Goal: Task Accomplishment & Management: Complete application form

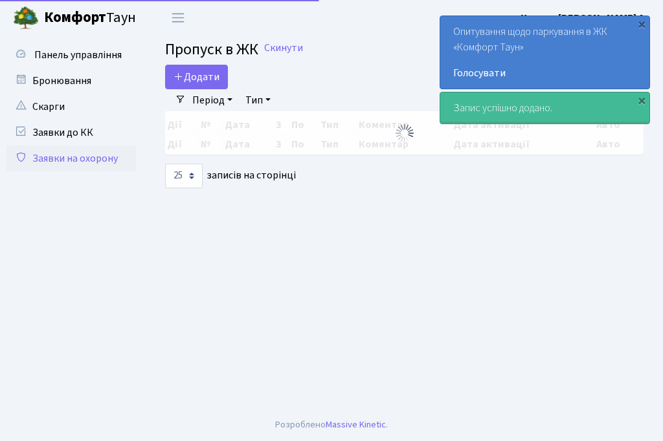
select select "25"
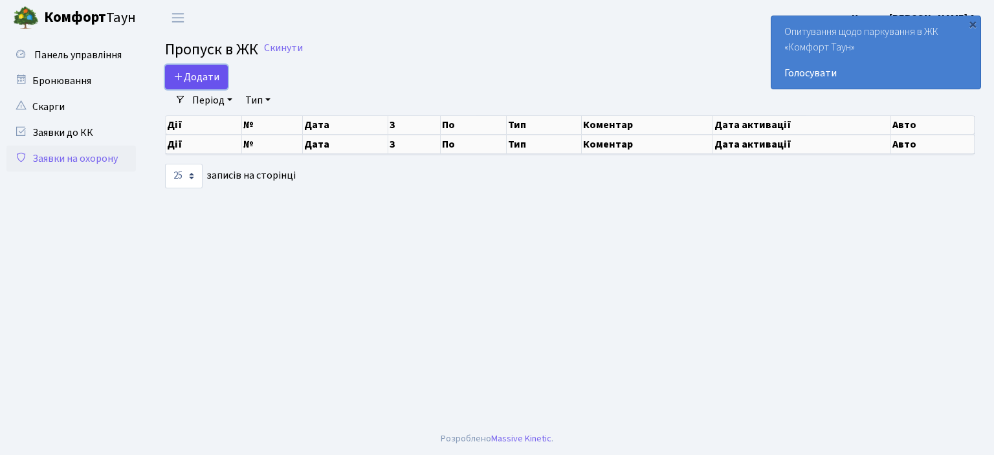
click at [202, 74] on span "Додати" at bounding box center [196, 77] width 46 height 14
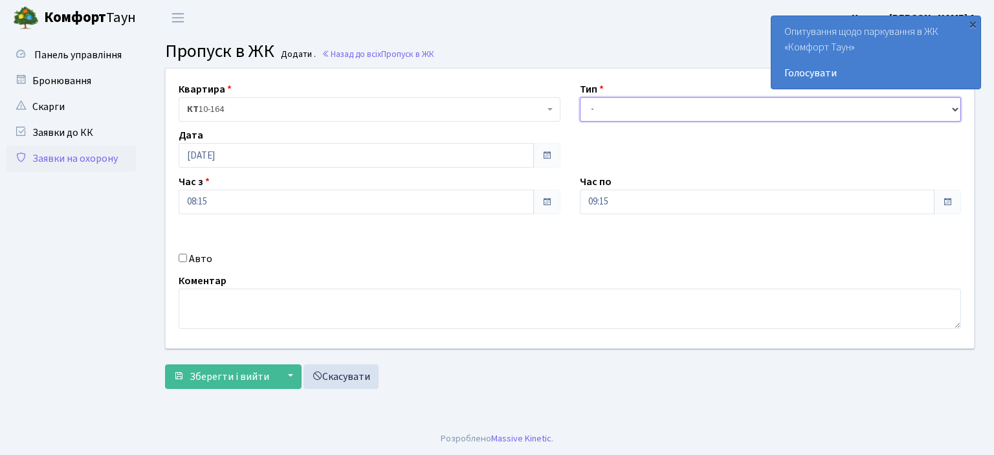
click at [598, 102] on select "- Доставка Таксі Гості Сервіс" at bounding box center [771, 109] width 382 height 25
select select "1"
click at [580, 97] on select "- Доставка Таксі Гості Сервіс" at bounding box center [771, 109] width 382 height 25
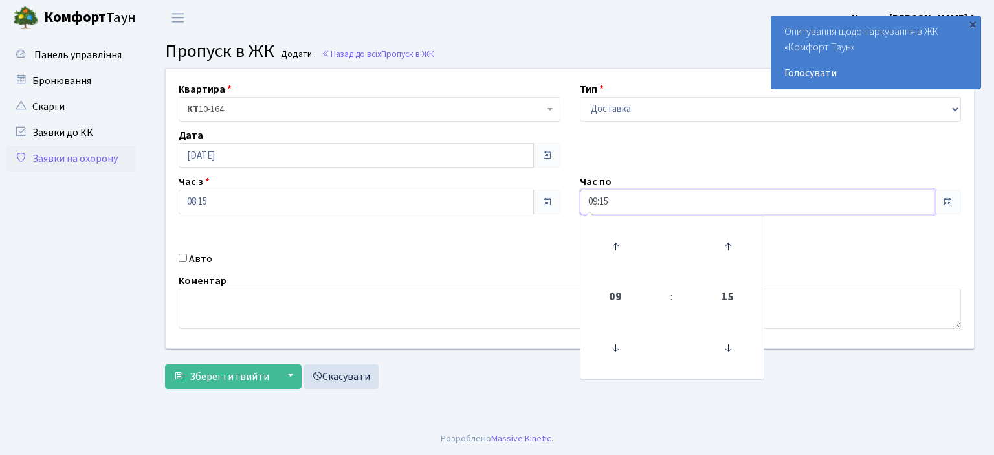
click at [624, 199] on input "09:15" at bounding box center [757, 202] width 355 height 25
click at [616, 248] on icon at bounding box center [615, 246] width 35 height 35
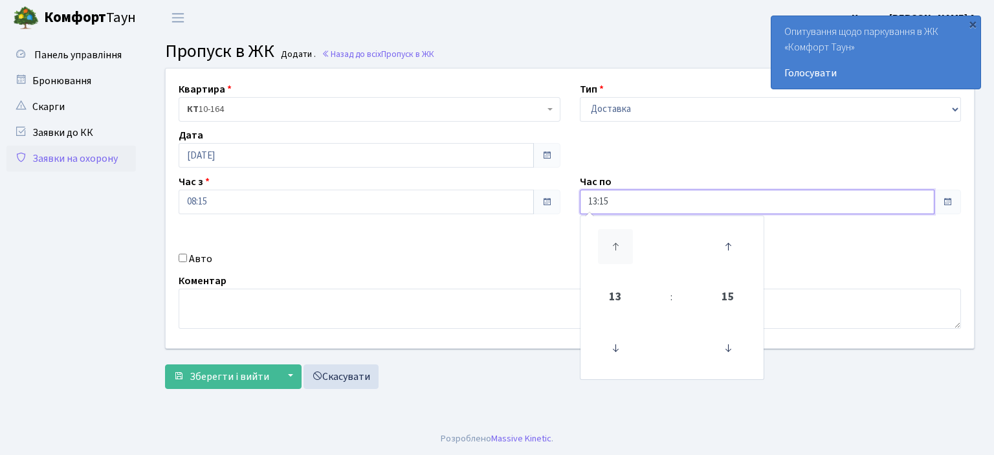
click at [616, 248] on icon at bounding box center [615, 246] width 35 height 35
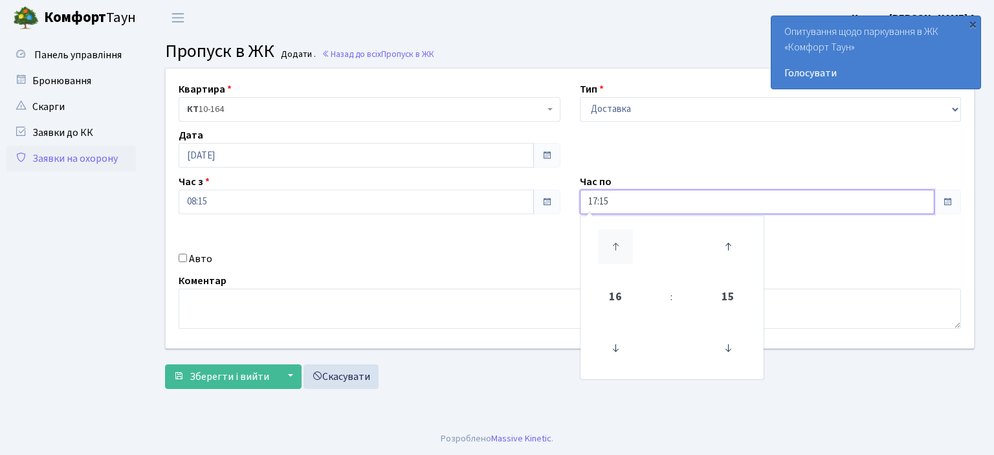
type input "18:15"
click at [182, 256] on input "Авто" at bounding box center [183, 258] width 8 height 8
checkbox input "true"
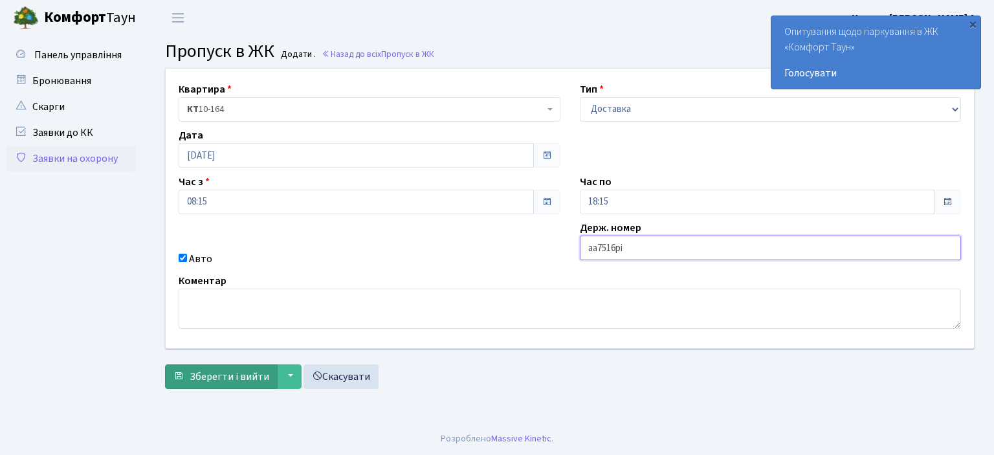
type input "аа7516рі"
click at [190, 379] on span "Зберегти і вийти" at bounding box center [230, 376] width 80 height 14
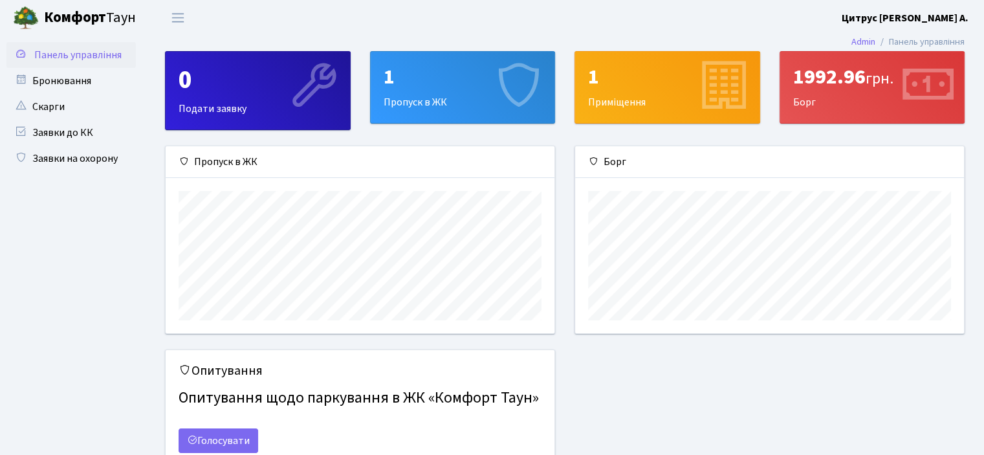
scroll to position [186, 388]
click at [88, 157] on link "Заявки на охорону" at bounding box center [70, 159] width 129 height 26
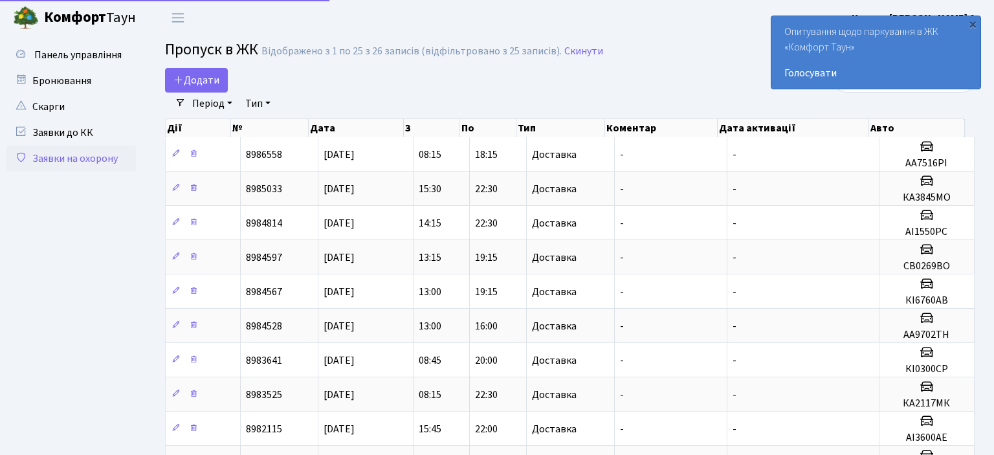
select select "25"
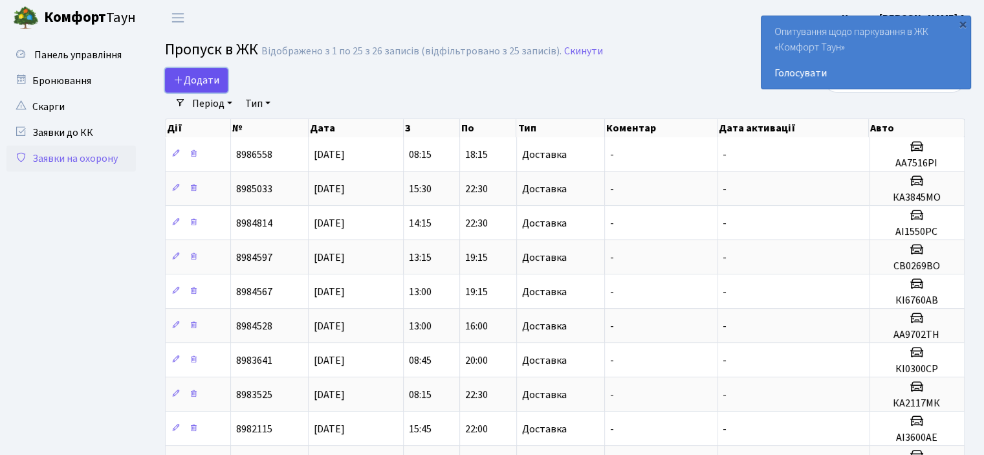
click at [212, 83] on span "Додати" at bounding box center [196, 80] width 46 height 14
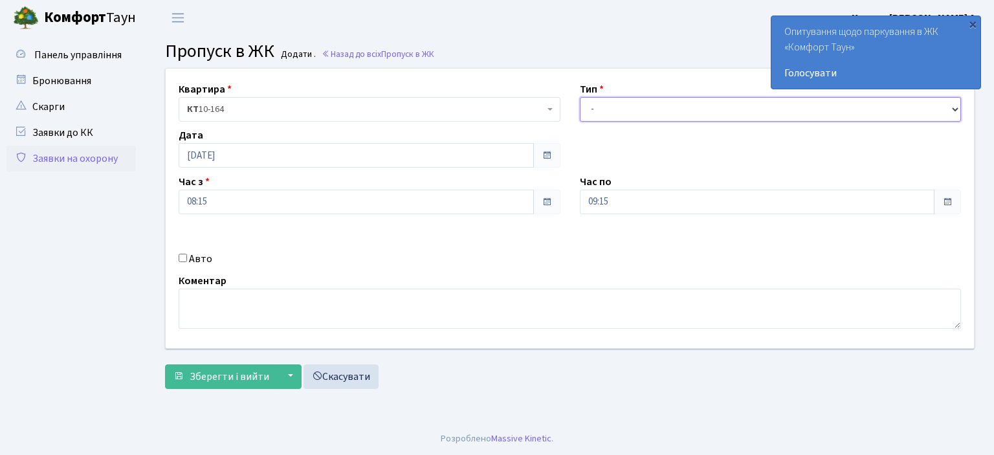
drag, startPoint x: 589, startPoint y: 111, endPoint x: 586, endPoint y: 118, distance: 7.8
click at [588, 110] on select "- Доставка Таксі Гості Сервіс" at bounding box center [771, 109] width 382 height 25
select select "1"
click at [580, 97] on select "- Доставка Таксі Гості Сервіс" at bounding box center [771, 109] width 382 height 25
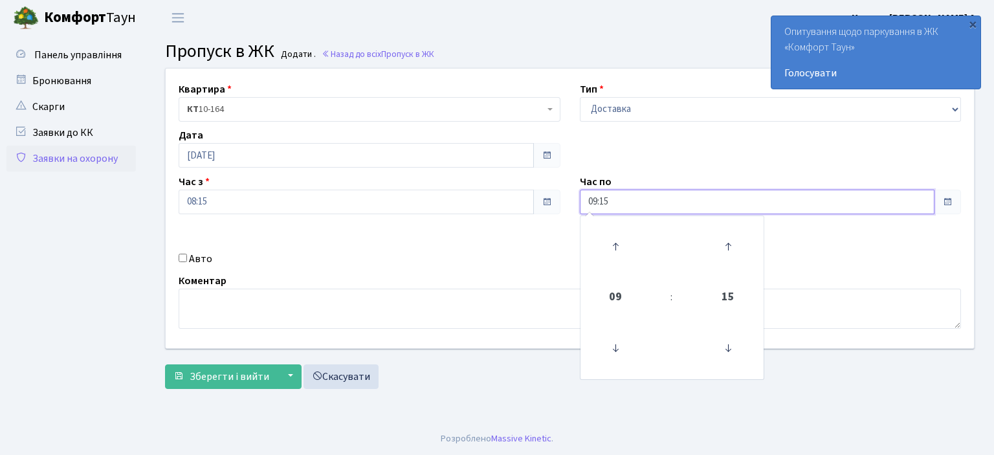
click at [611, 203] on input "09:15" at bounding box center [757, 202] width 355 height 25
click at [616, 244] on icon at bounding box center [615, 246] width 35 height 35
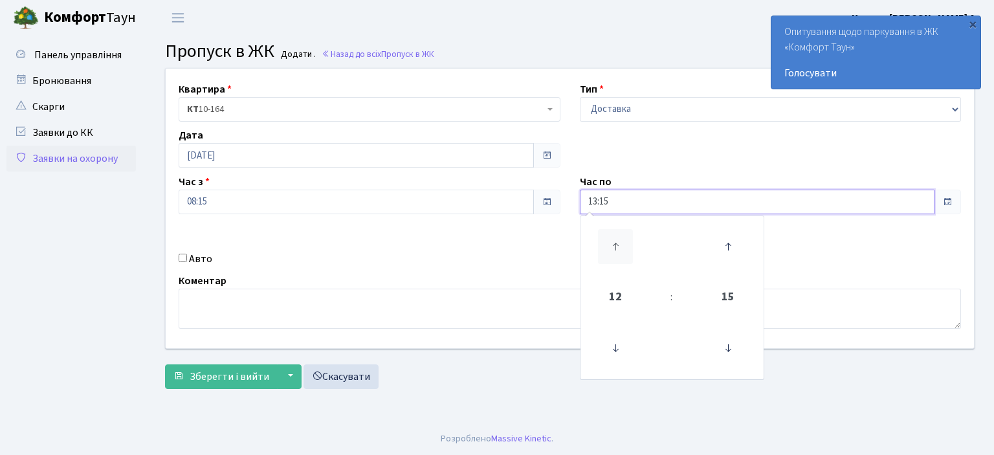
click at [616, 244] on icon at bounding box center [615, 246] width 35 height 35
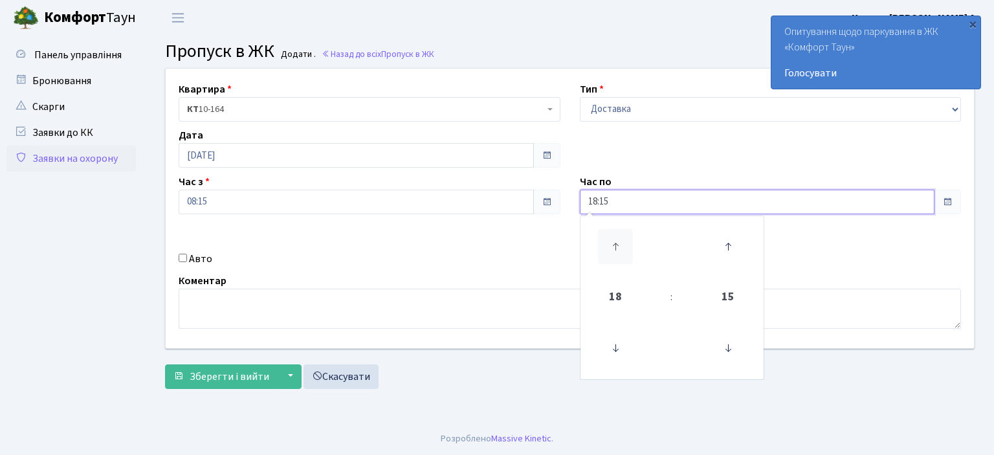
click at [616, 244] on icon at bounding box center [615, 246] width 35 height 35
type input "20:15"
click at [181, 258] on input "Авто" at bounding box center [183, 258] width 8 height 8
checkbox input "true"
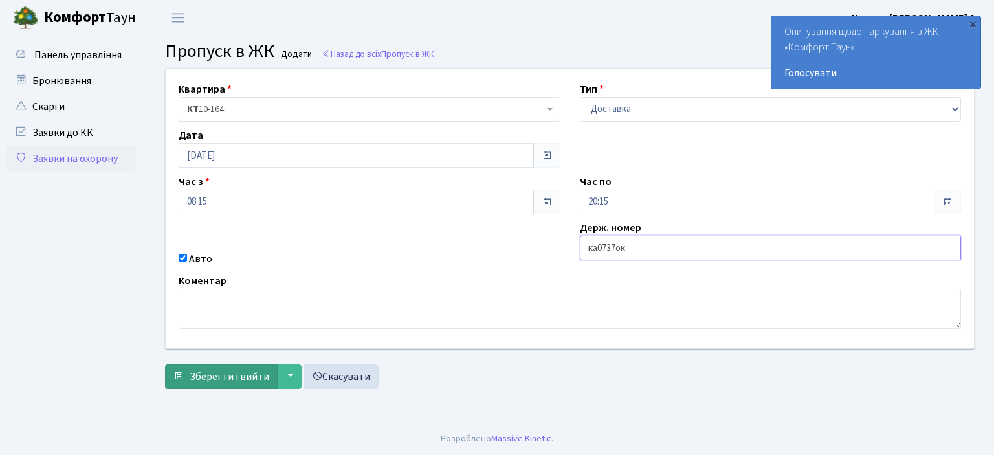
type input "ка0737ок"
click at [256, 370] on span "Зберегти і вийти" at bounding box center [230, 376] width 80 height 14
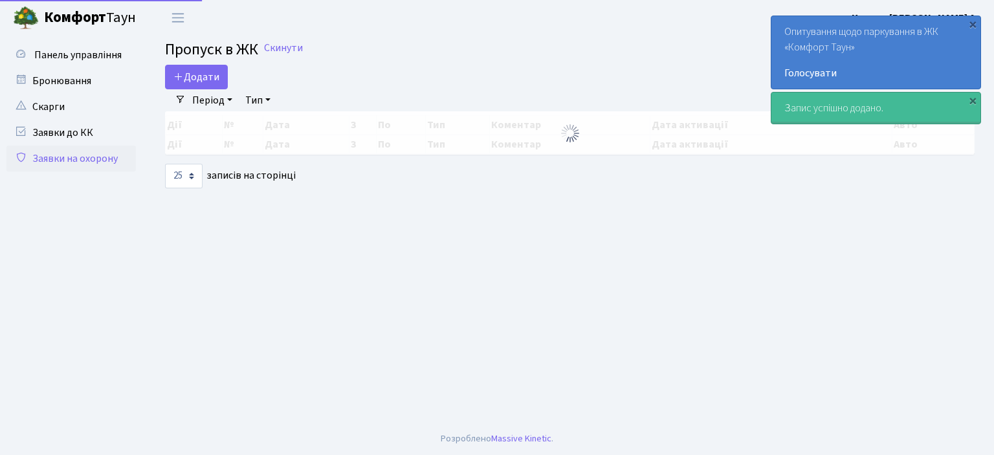
select select "25"
